Goal: Task Accomplishment & Management: Use online tool/utility

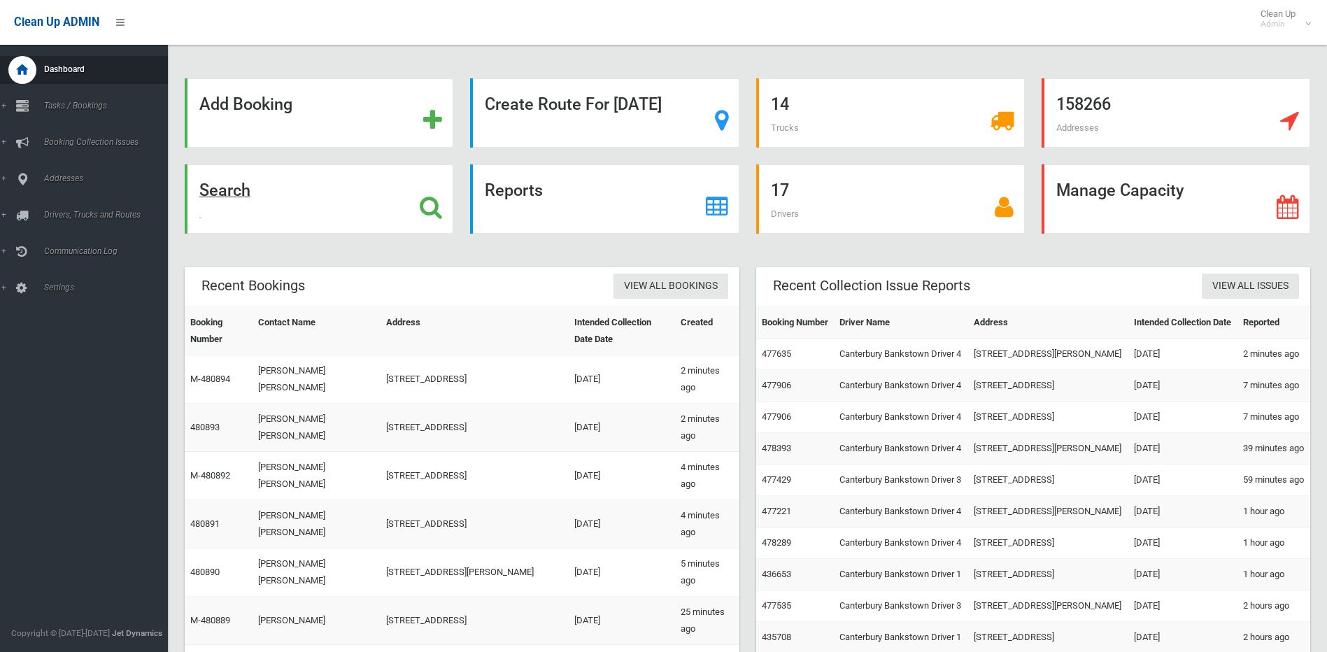
click at [228, 186] on strong "Search" at bounding box center [224, 191] width 51 height 20
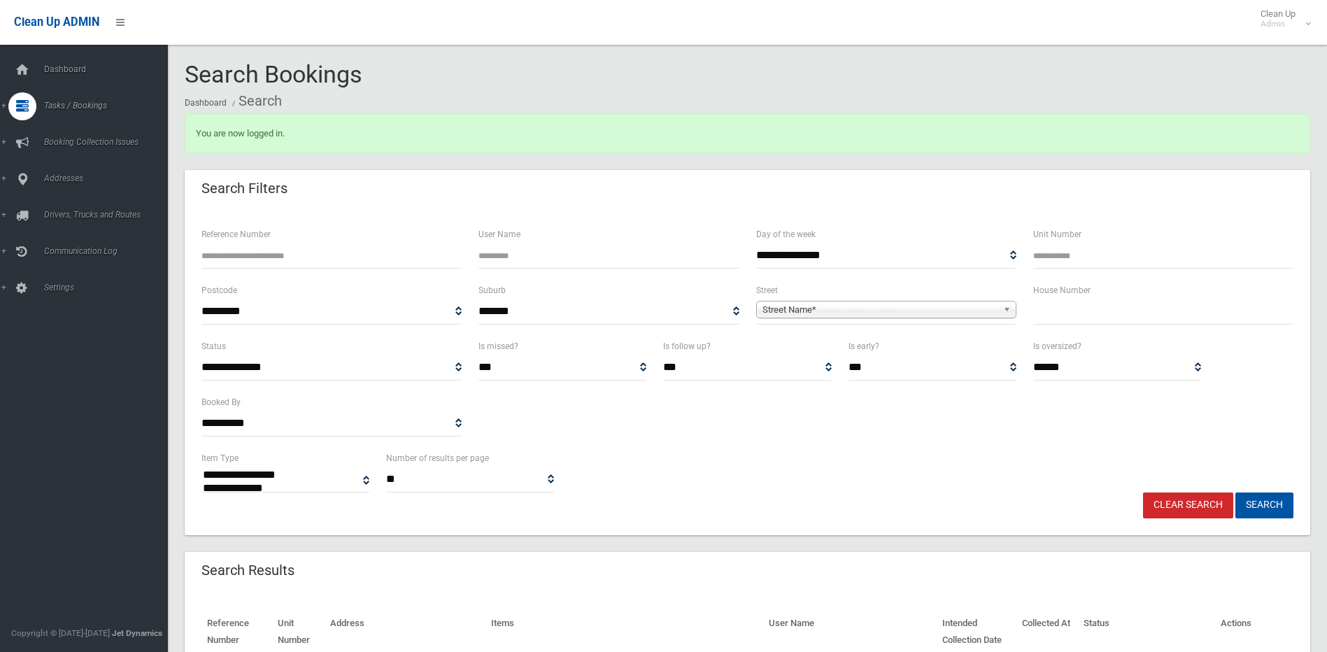
select select
click at [1085, 313] on input "text" at bounding box center [1164, 312] width 260 height 26
type input "*"
drag, startPoint x: 971, startPoint y: 304, endPoint x: 974, endPoint y: 326, distance: 21.9
click at [971, 305] on span "Street Name*" at bounding box center [880, 310] width 235 height 17
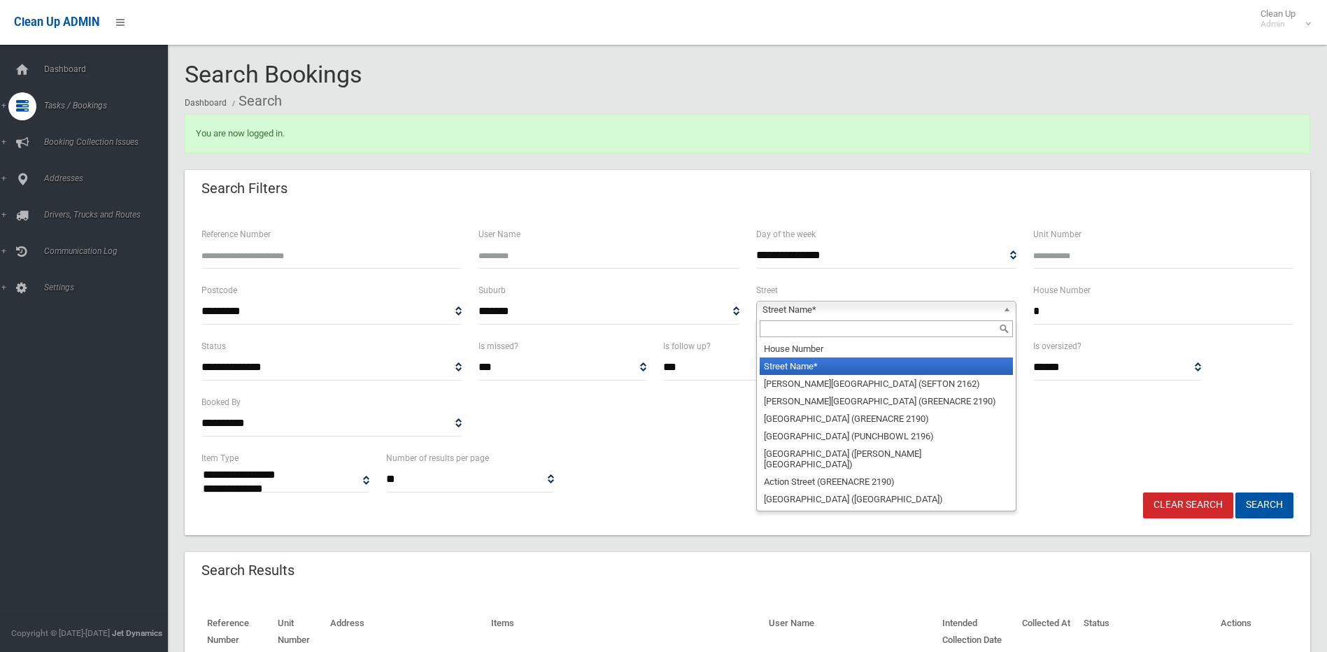
click at [963, 332] on input "text" at bounding box center [886, 329] width 253 height 17
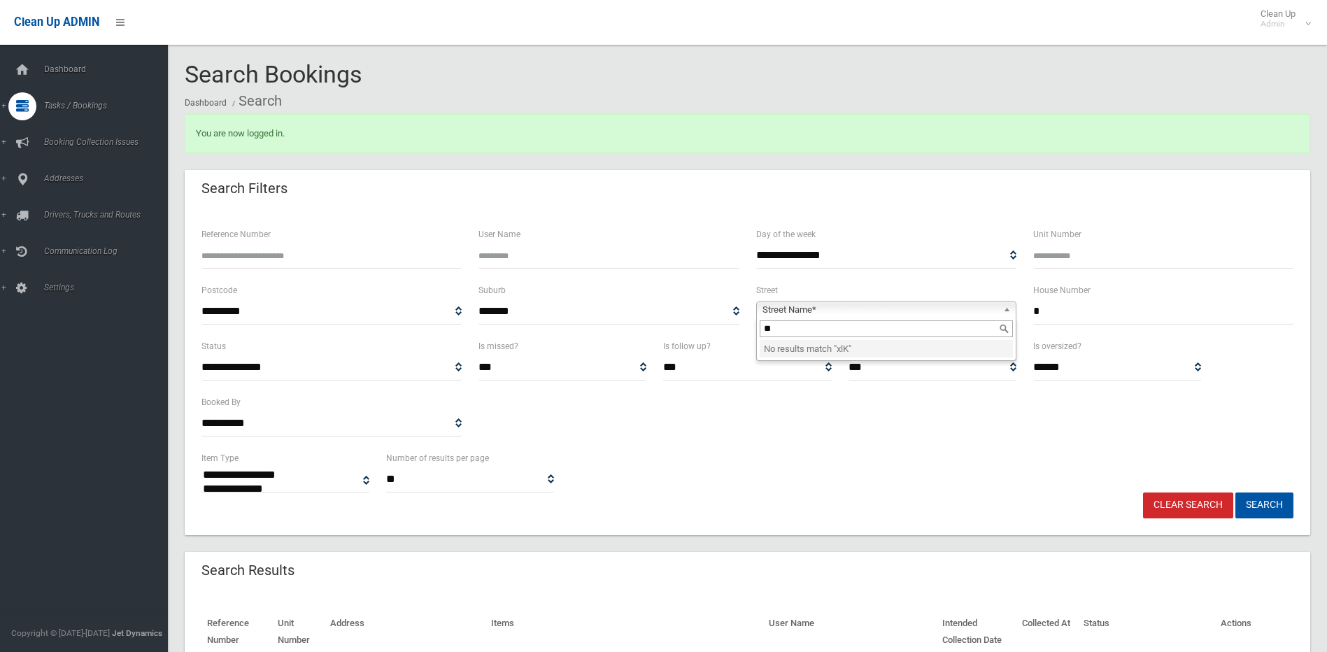
type input "*"
type input "*****"
click at [936, 345] on li "Clack Road (CHESTER HILL 2162)" at bounding box center [886, 354] width 253 height 28
click at [1258, 497] on button "Search" at bounding box center [1265, 506] width 58 height 26
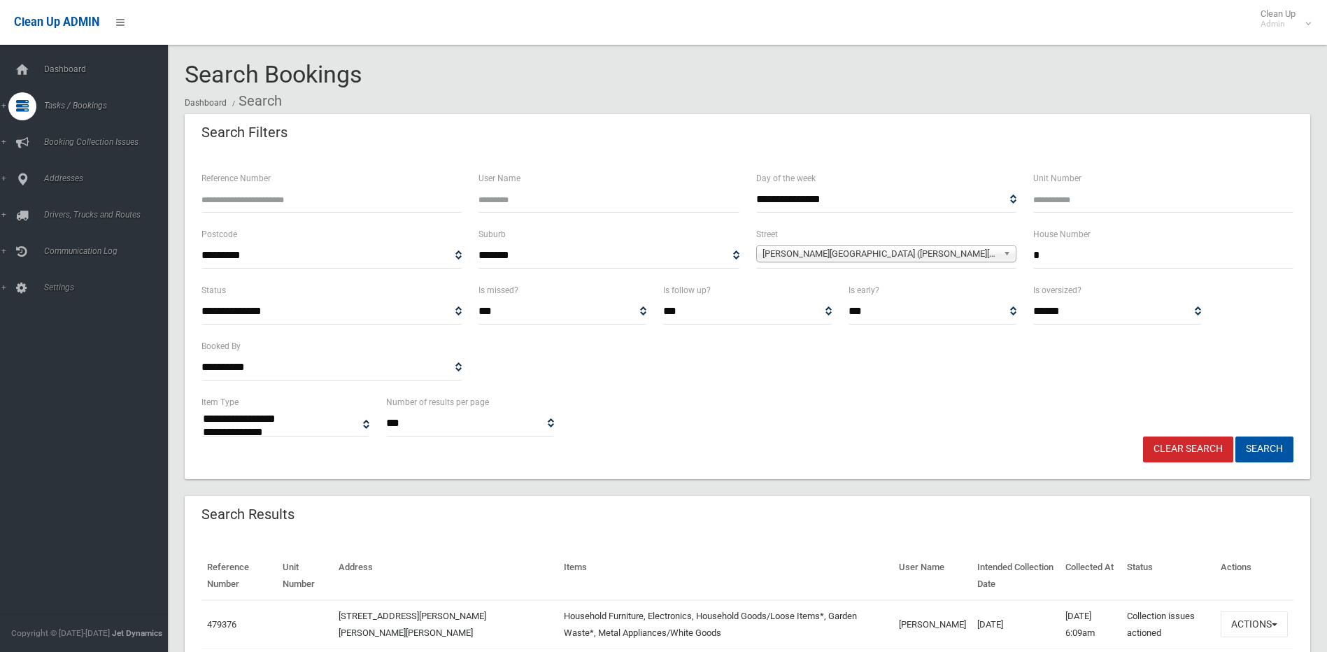
select select
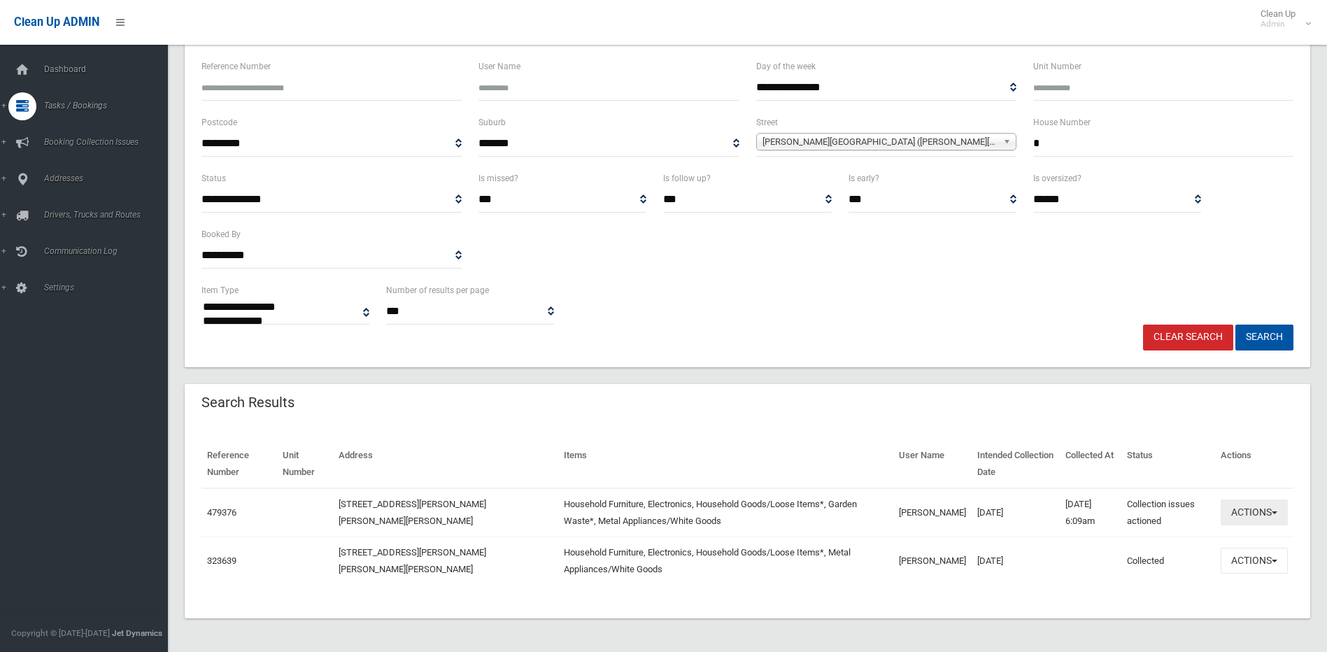
click at [1258, 512] on button "Actions" at bounding box center [1254, 513] width 67 height 26
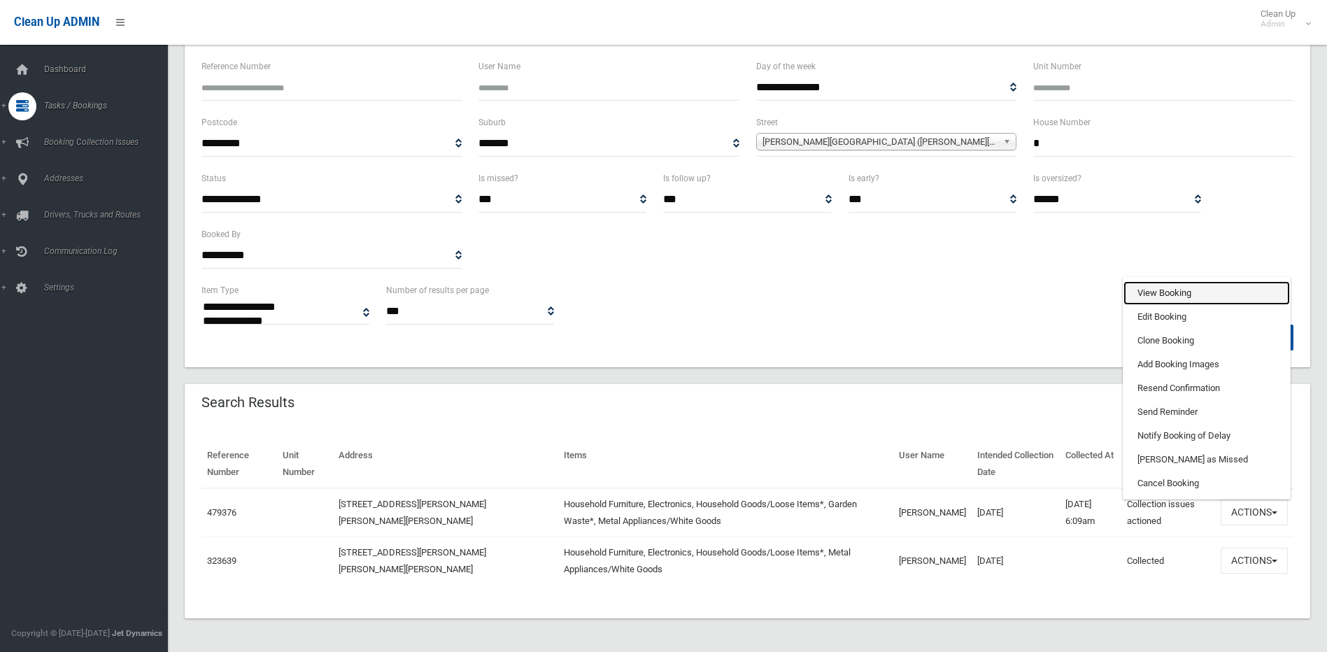
click at [1157, 293] on link "View Booking" at bounding box center [1207, 293] width 167 height 24
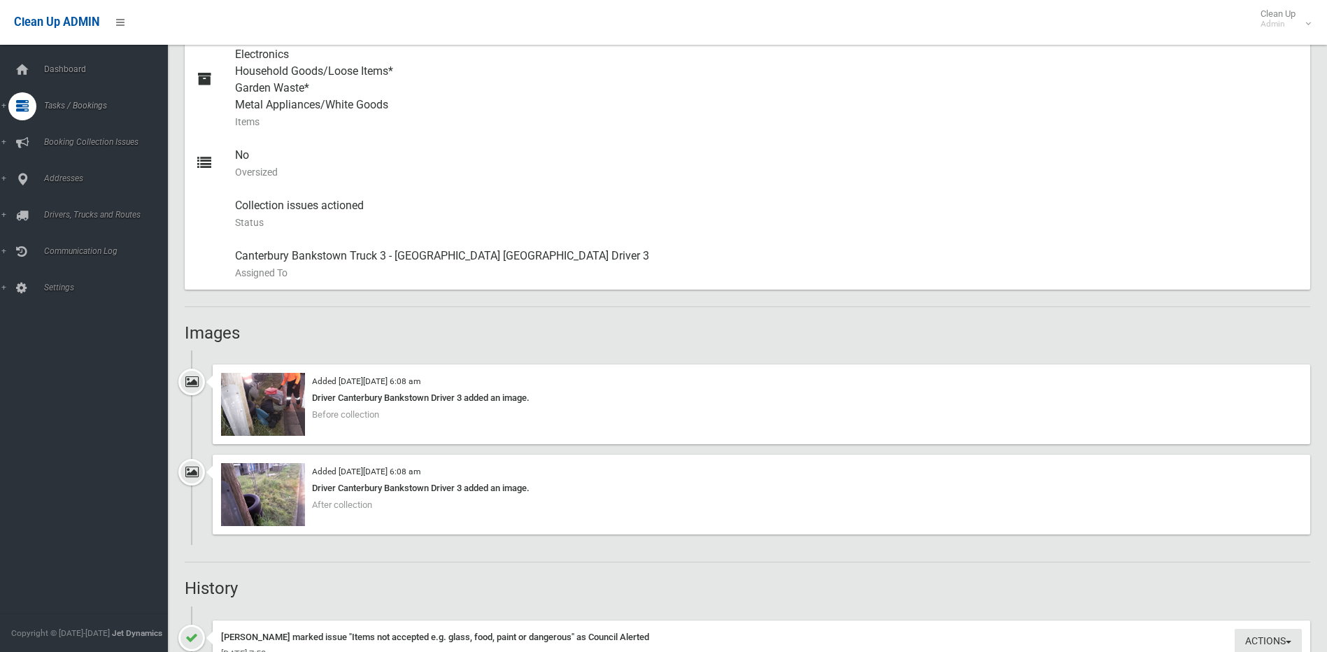
scroll to position [700, 0]
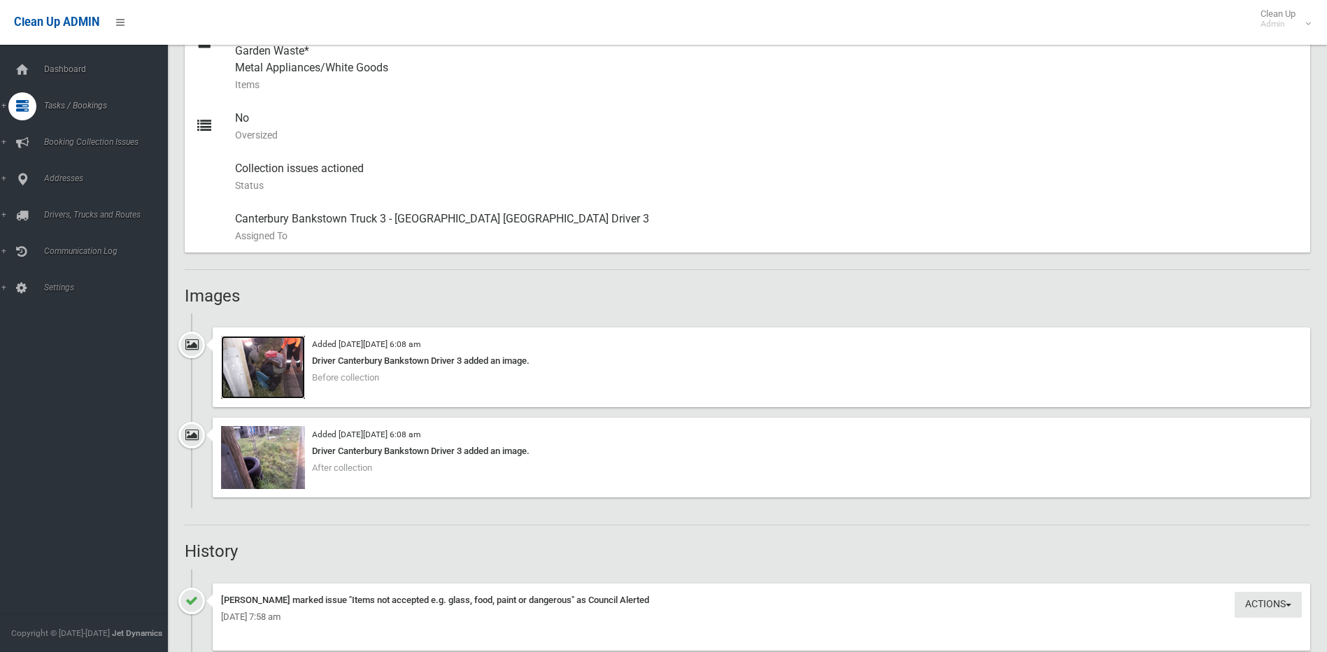
click at [288, 362] on img at bounding box center [263, 367] width 84 height 63
click at [266, 451] on img at bounding box center [263, 457] width 84 height 63
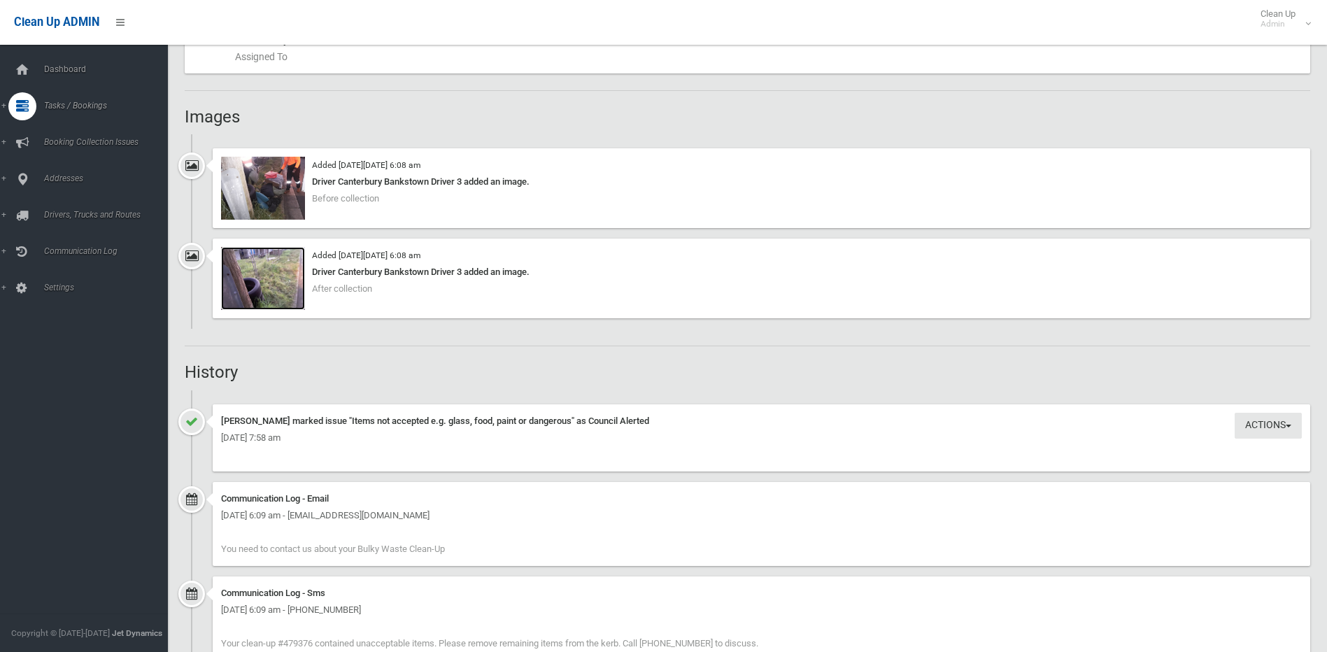
scroll to position [860, 0]
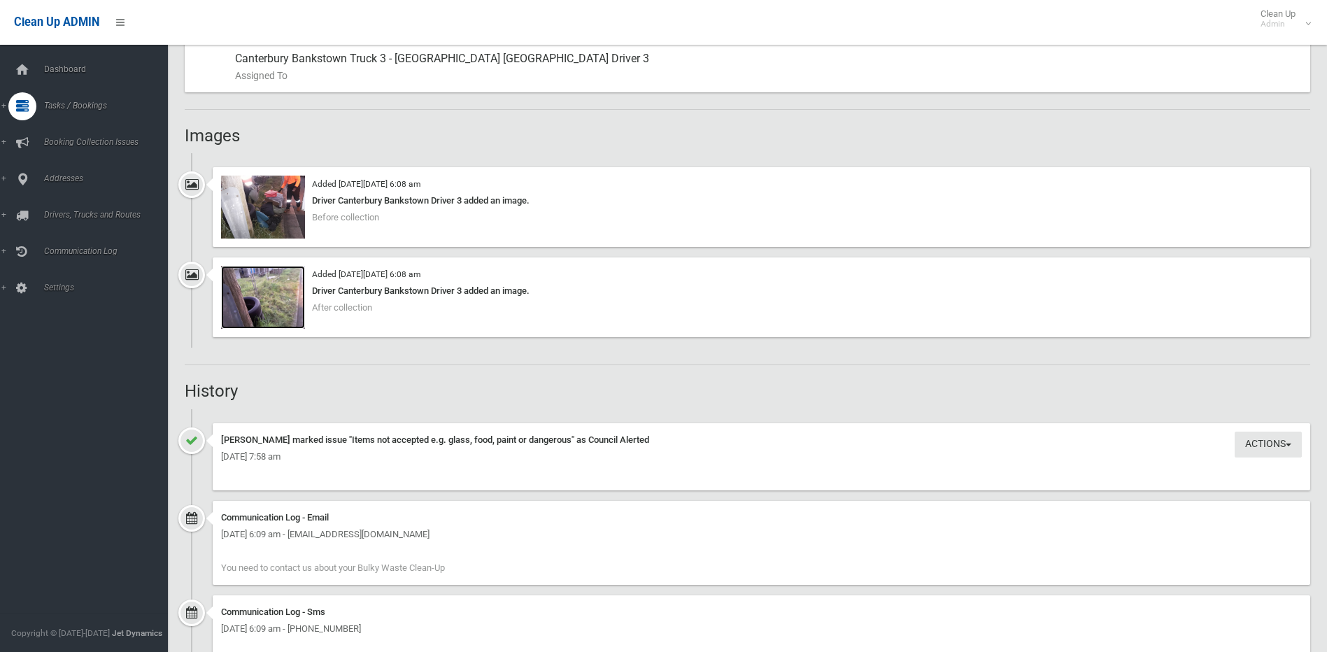
click at [248, 279] on img at bounding box center [263, 297] width 84 height 63
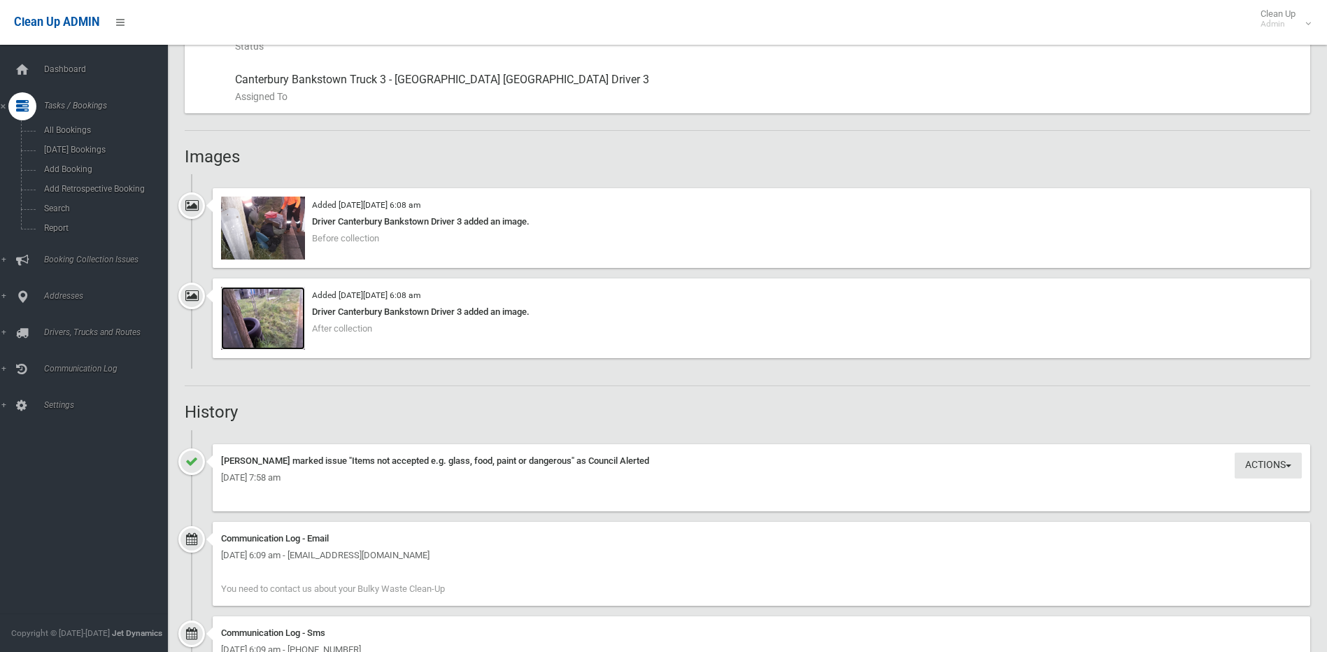
scroll to position [840, 0]
click at [239, 213] on img at bounding box center [263, 227] width 84 height 63
click at [250, 316] on img at bounding box center [263, 317] width 84 height 63
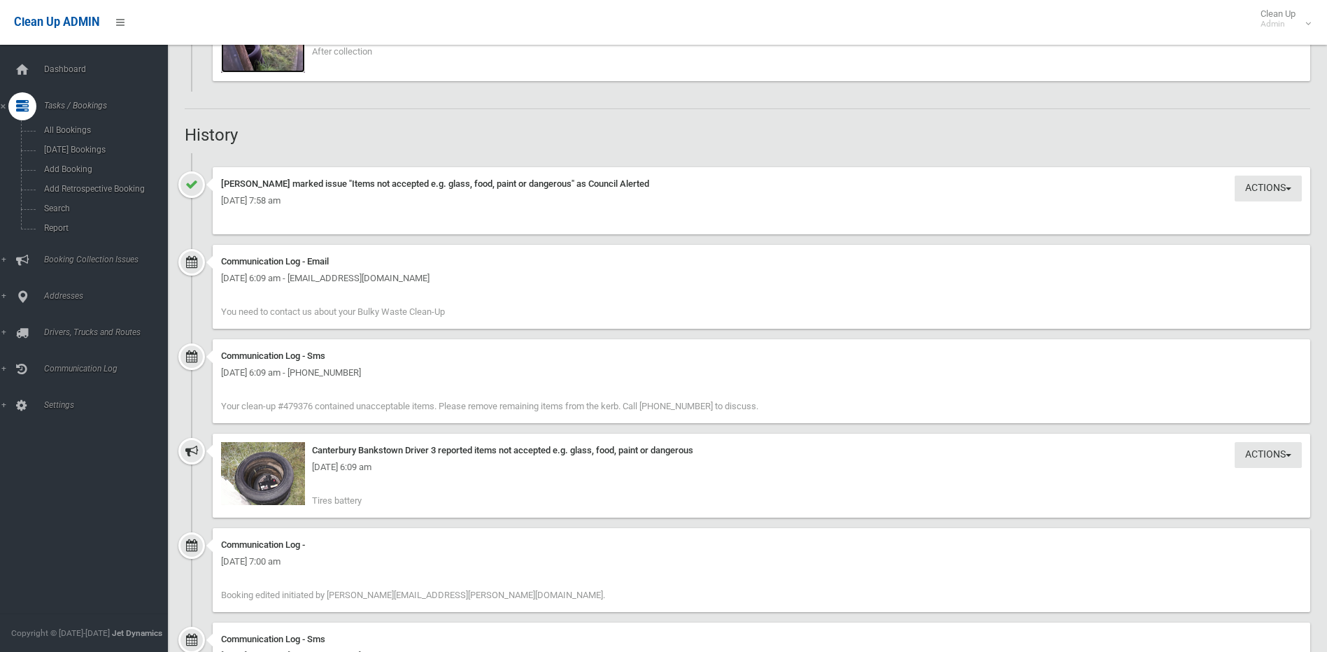
scroll to position [1120, 0]
click at [261, 470] on div "Tuesday 26th August 2025 - 6:09 am" at bounding box center [761, 464] width 1081 height 17
click at [281, 458] on div "Tuesday 26th August 2025 - 6:09 am" at bounding box center [761, 464] width 1081 height 17
click at [253, 473] on img at bounding box center [263, 470] width 84 height 63
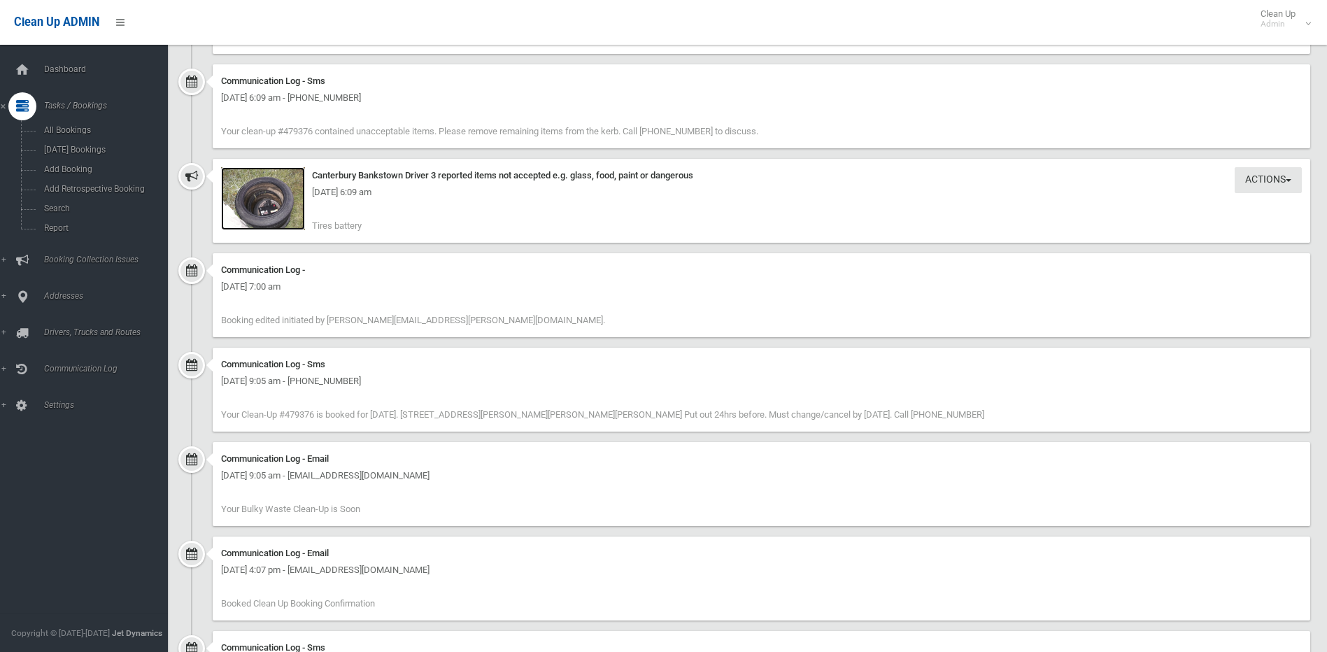
scroll to position [1400, 0]
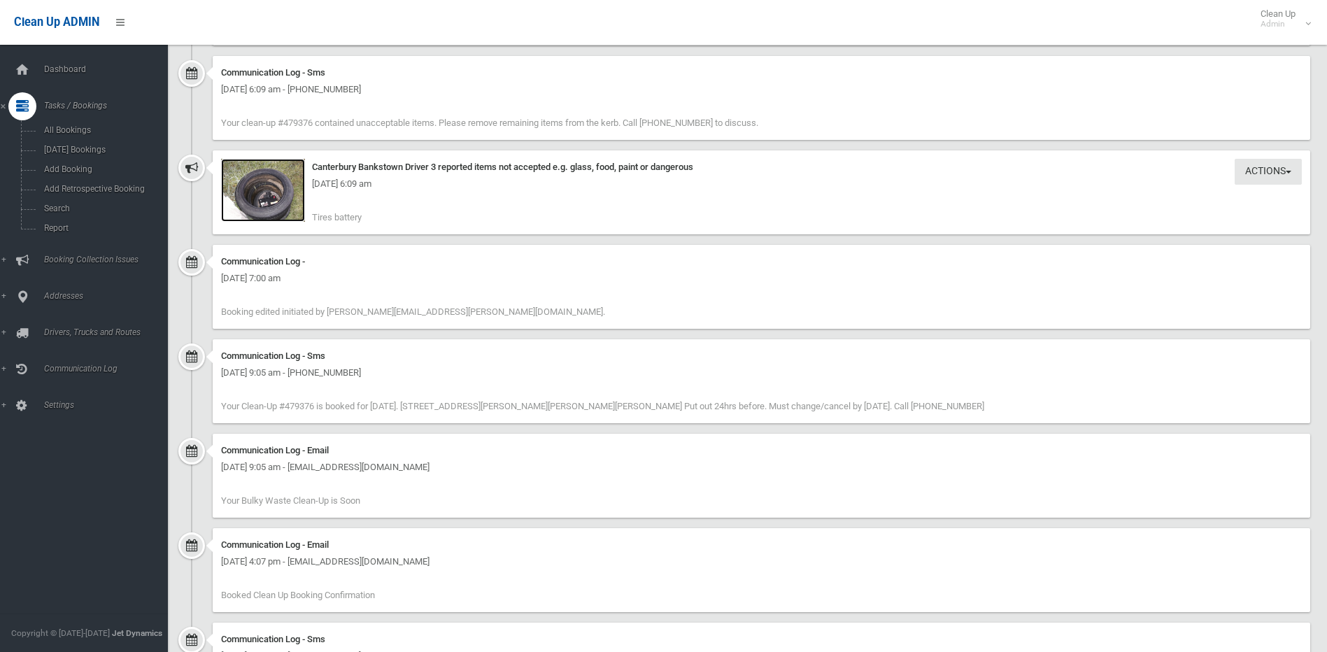
click at [266, 193] on img at bounding box center [263, 190] width 84 height 63
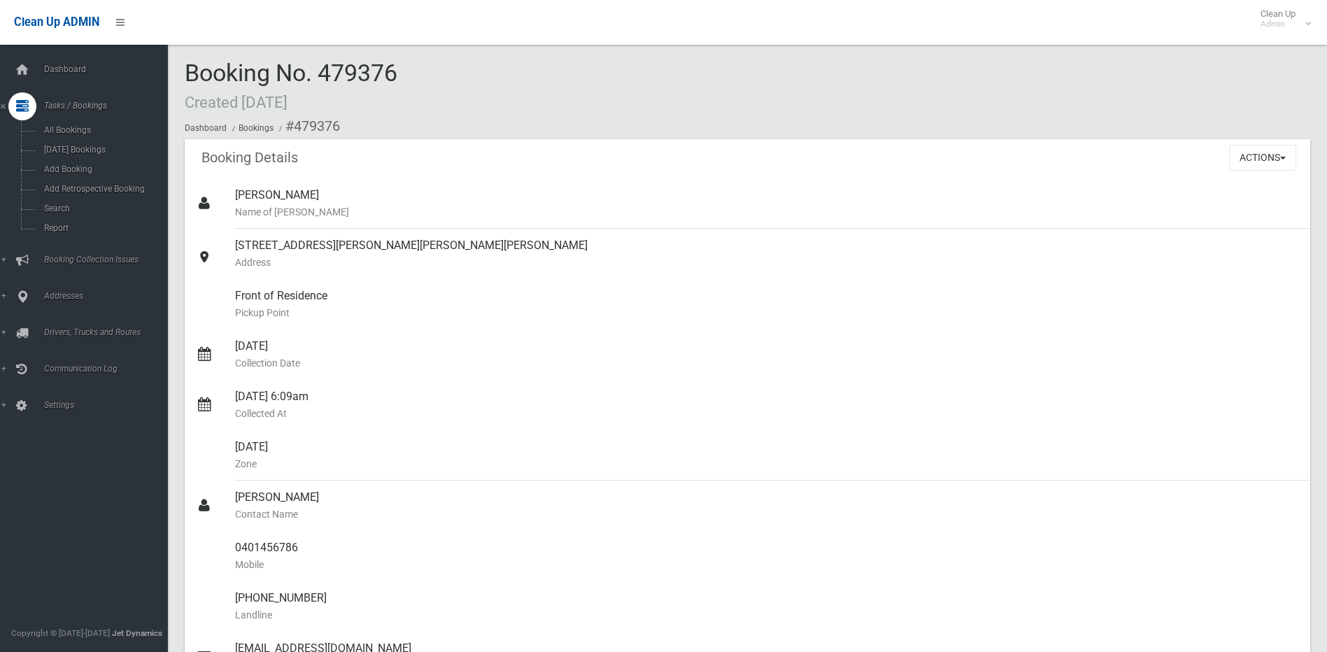
scroll to position [0, 0]
click at [57, 207] on span "Search" at bounding box center [103, 209] width 127 height 10
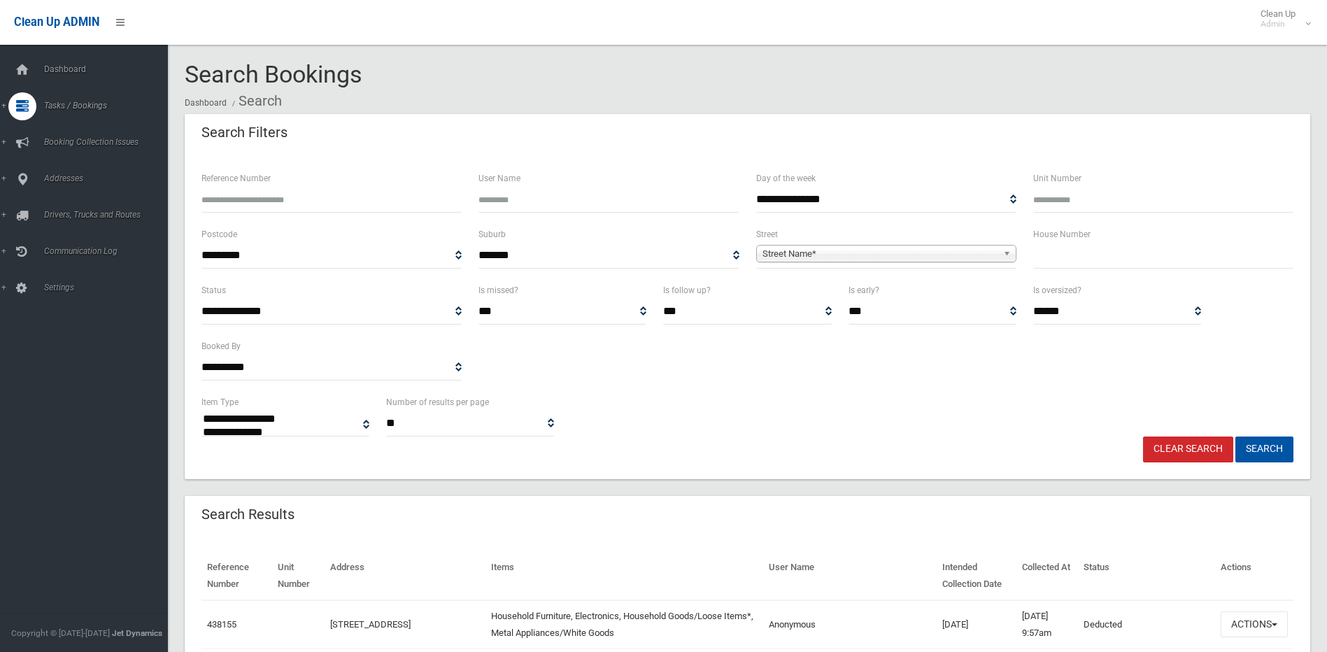
select select
click at [1089, 258] on input "text" at bounding box center [1164, 256] width 260 height 26
type input "*****"
click at [938, 248] on span "Street Name*" at bounding box center [880, 254] width 235 height 17
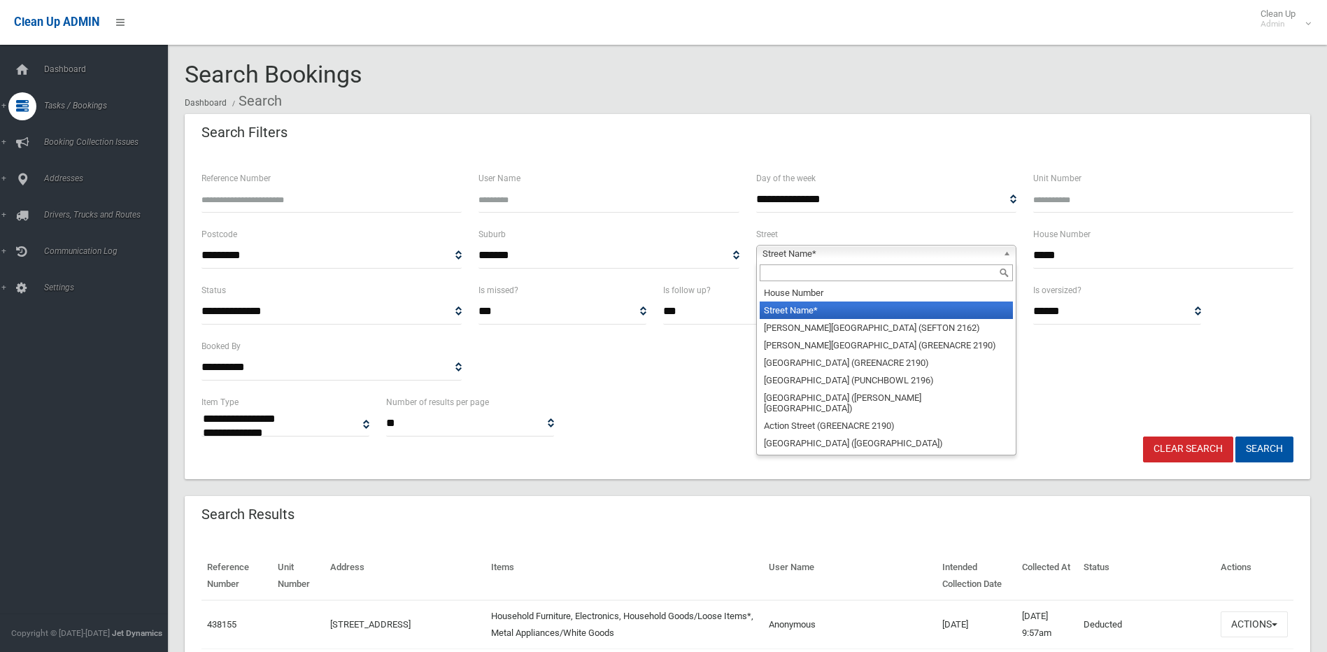
click at [908, 280] on input "text" at bounding box center [886, 273] width 253 height 17
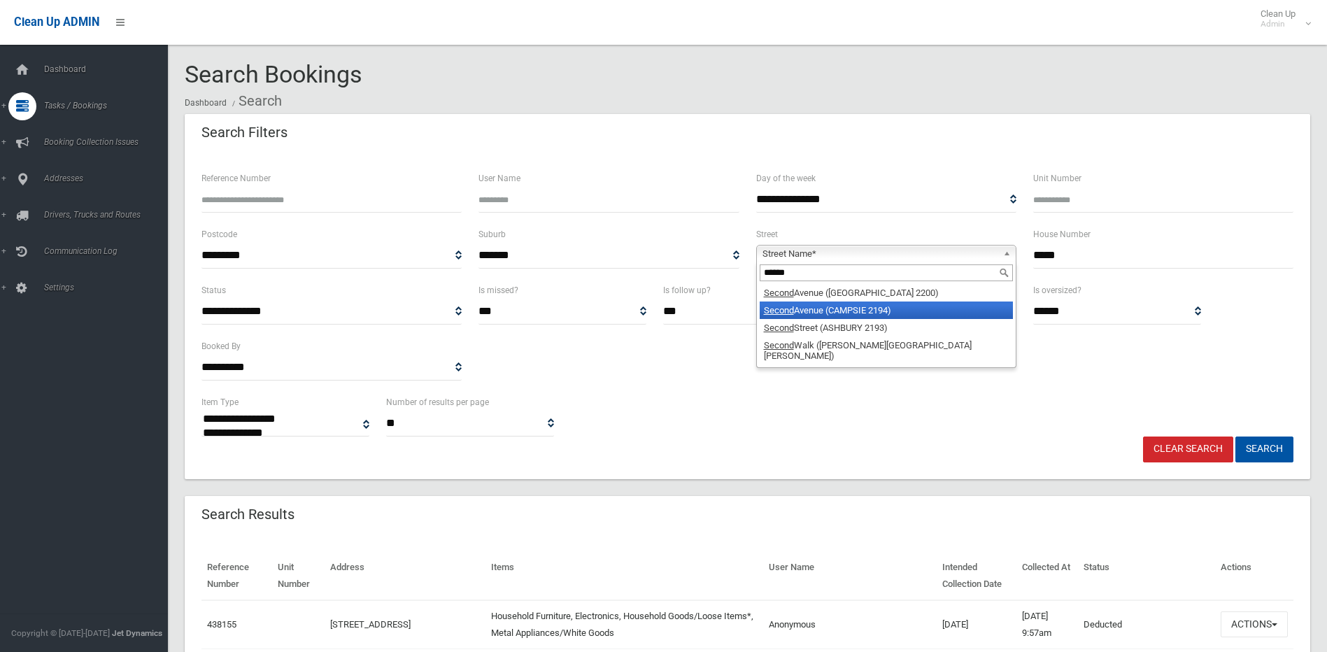
type input "******"
click at [875, 309] on li "Second Avenue (CAMPSIE 2194)" at bounding box center [886, 310] width 253 height 17
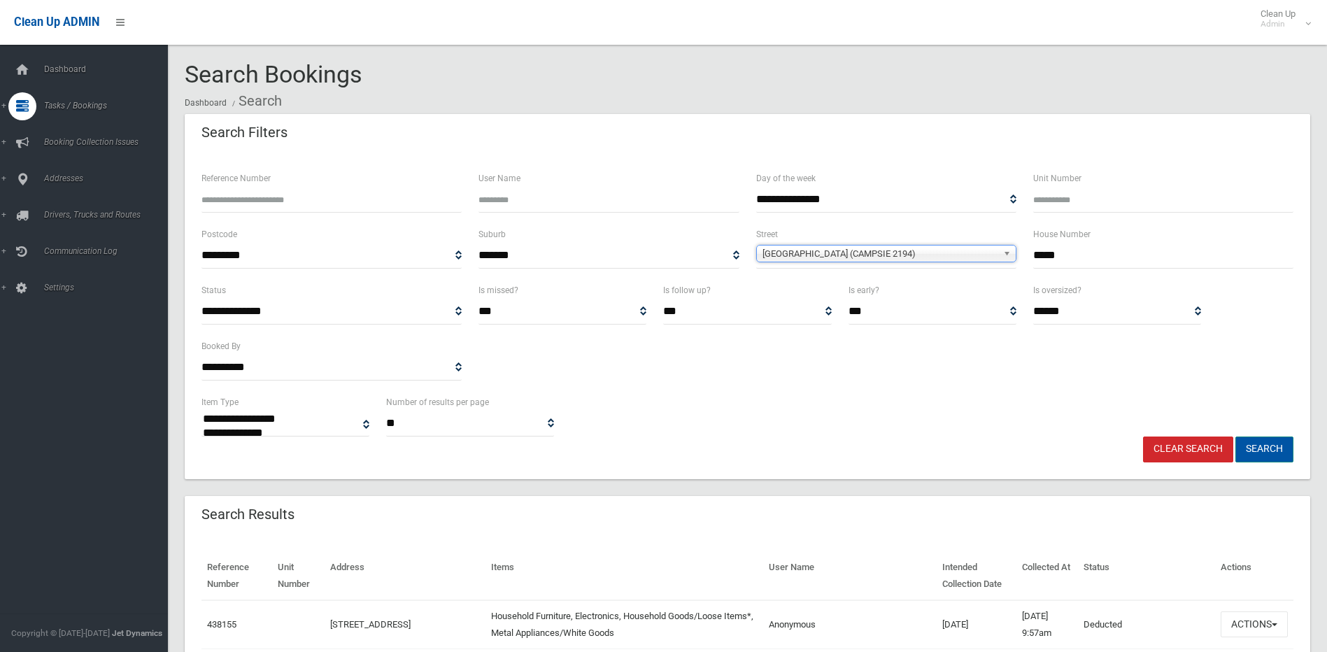
click at [1275, 453] on button "Search" at bounding box center [1265, 450] width 58 height 26
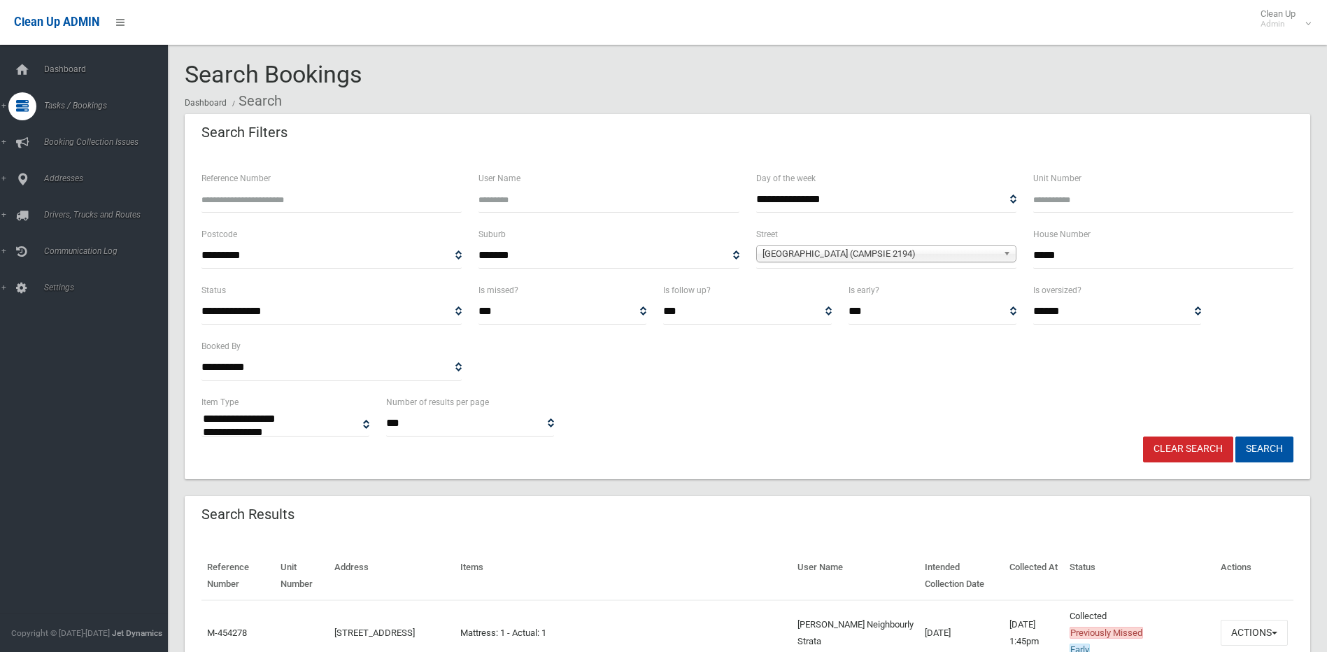
select select
